Goal: Transaction & Acquisition: Purchase product/service

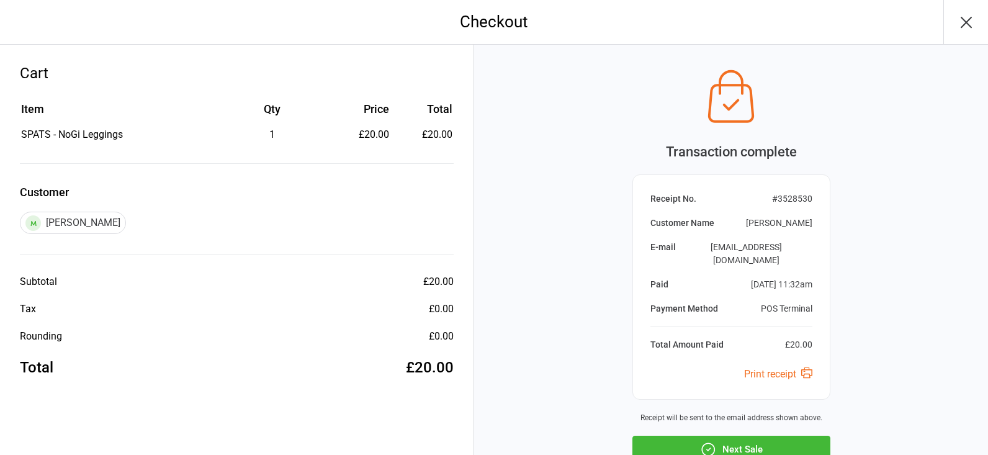
click at [716, 441] on icon "button" at bounding box center [708, 449] width 16 height 16
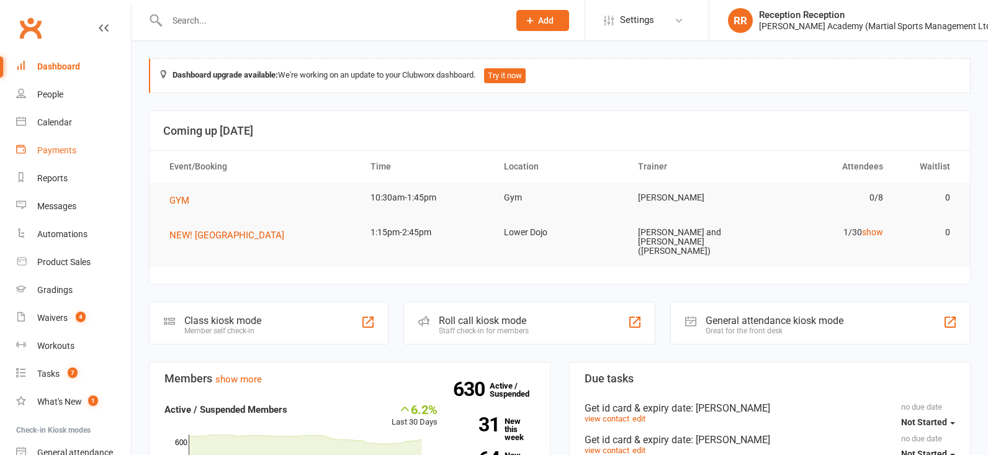
click at [62, 155] on div "Payments" at bounding box center [56, 150] width 39 height 10
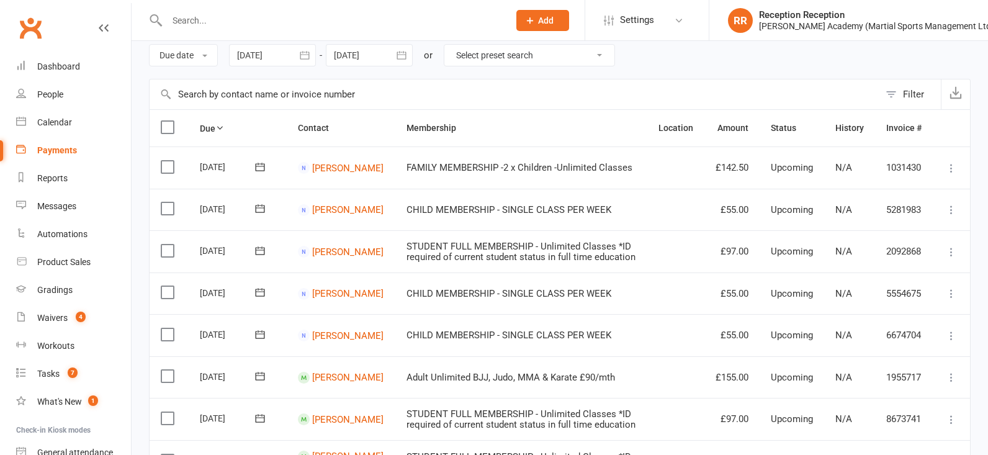
scroll to position [55, 0]
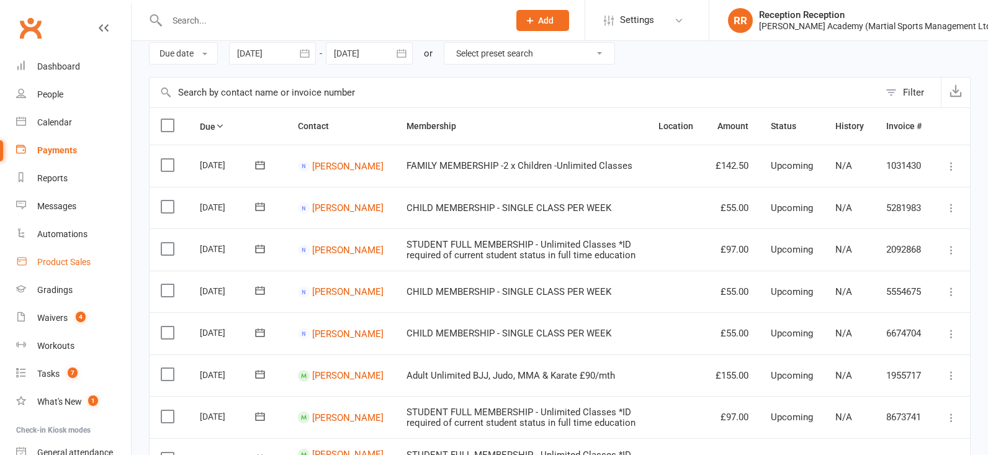
click at [76, 271] on link "Product Sales" at bounding box center [73, 262] width 115 height 28
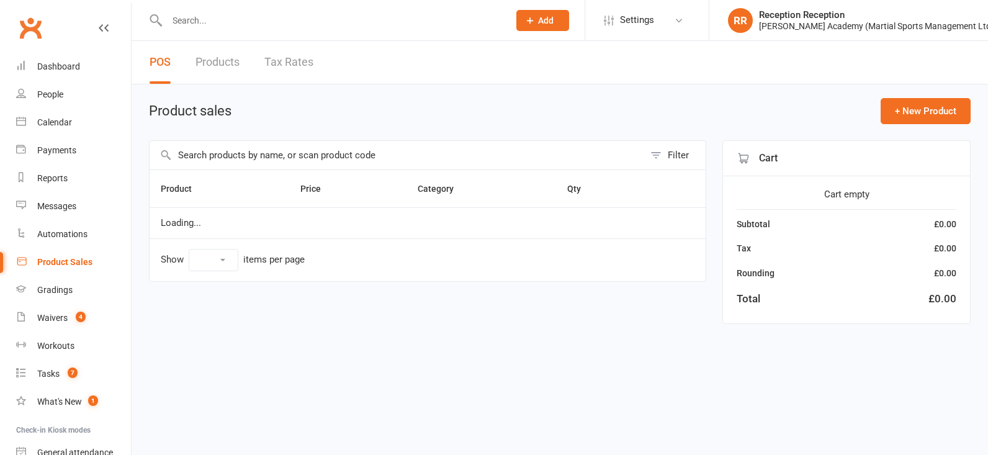
select select "50"
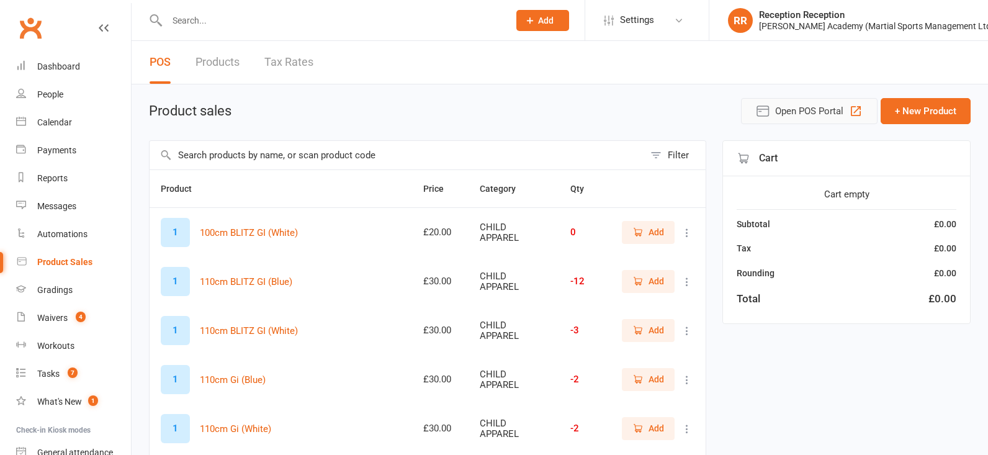
click at [790, 119] on span "Open POS Portal" at bounding box center [809, 111] width 68 height 15
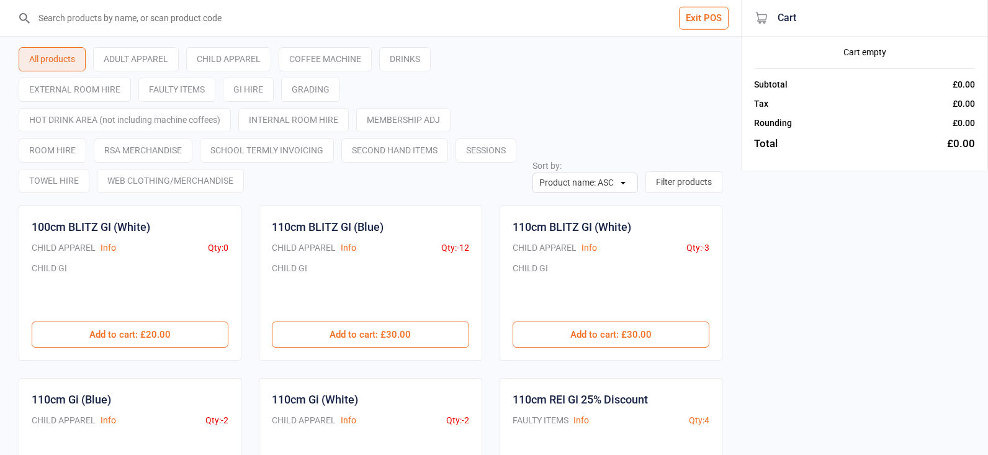
click at [128, 22] on input "search" at bounding box center [378, 18] width 692 height 36
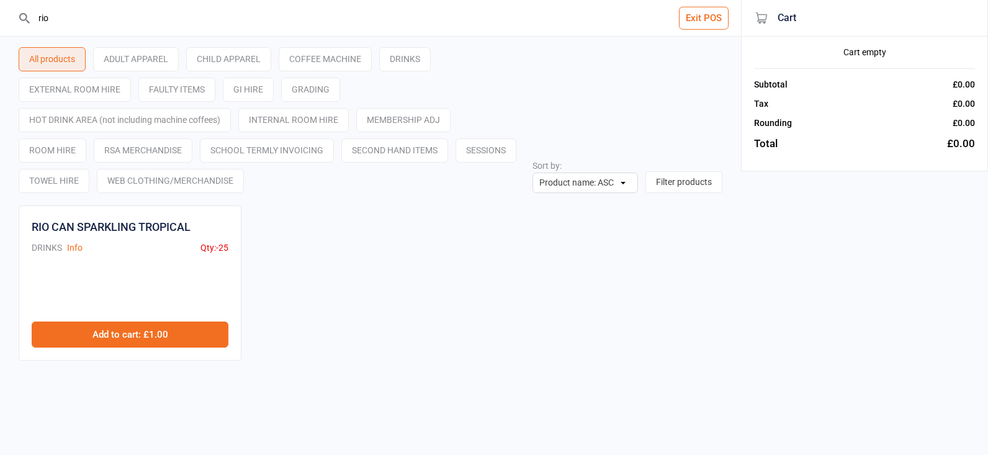
type input "rio"
drag, startPoint x: 155, startPoint y: 322, endPoint x: 228, endPoint y: 329, distance: 73.0
click at [158, 322] on button "Add to cart : £1.00" at bounding box center [130, 335] width 197 height 26
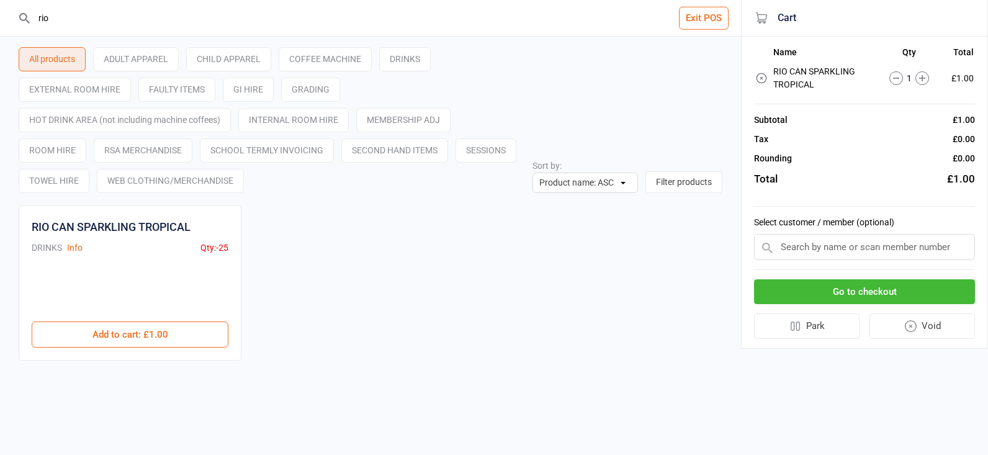
click at [836, 296] on button "Go to checkout" at bounding box center [864, 291] width 221 height 25
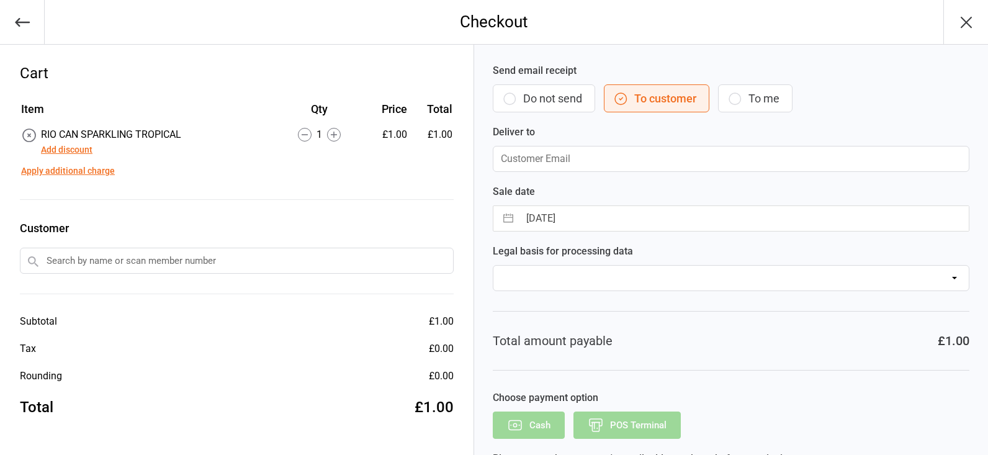
click at [135, 254] on input "text" at bounding box center [237, 261] width 434 height 26
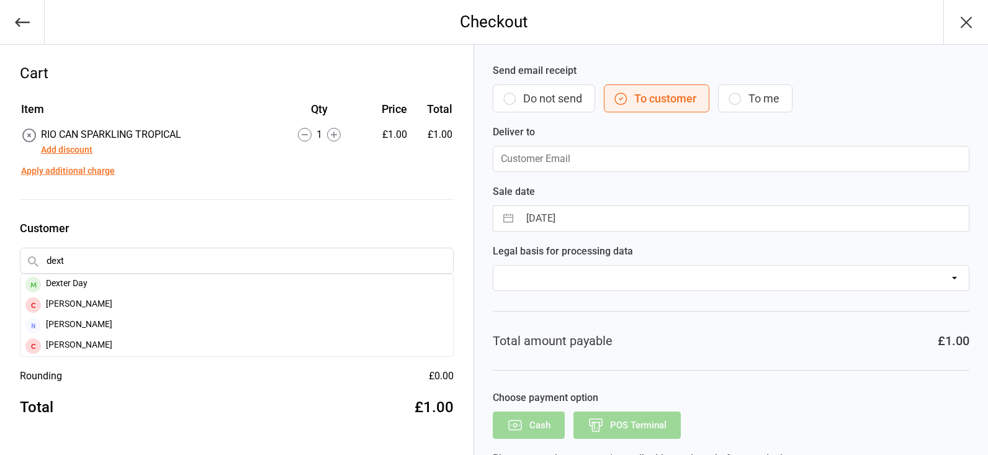
type input "dexter"
drag, startPoint x: 135, startPoint y: 254, endPoint x: 132, endPoint y: 283, distance: 29.3
click at [127, 283] on div "Dexter Day" at bounding box center [236, 284] width 433 height 20
type input "[EMAIL_ADDRESS][DOMAIN_NAME]"
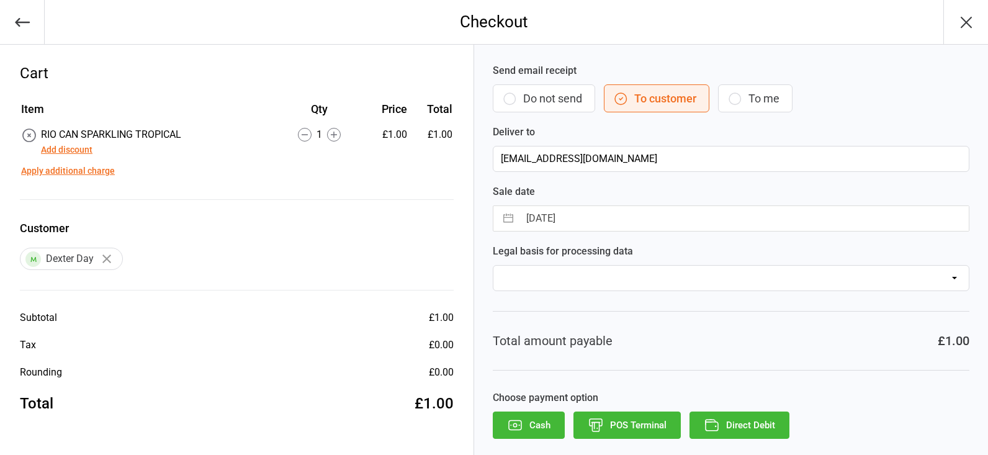
click at [661, 420] on button "POS Terminal" at bounding box center [627, 425] width 107 height 27
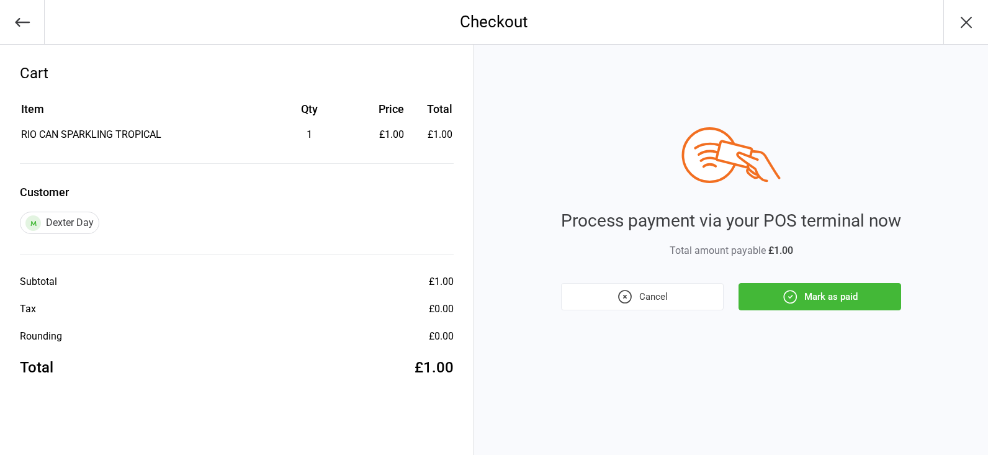
click at [811, 295] on button "Mark as paid" at bounding box center [820, 296] width 163 height 27
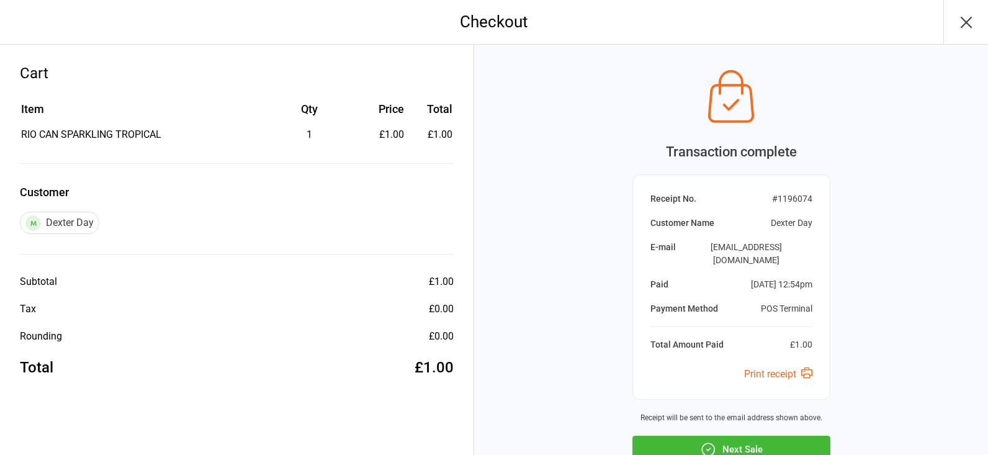
click at [688, 382] on div "Transaction complete Receipt No. # 1196074 Customer Name Dexter Day E-mail [EMA…" at bounding box center [732, 263] width 198 height 400
click at [693, 436] on button "Next Sale" at bounding box center [732, 449] width 198 height 27
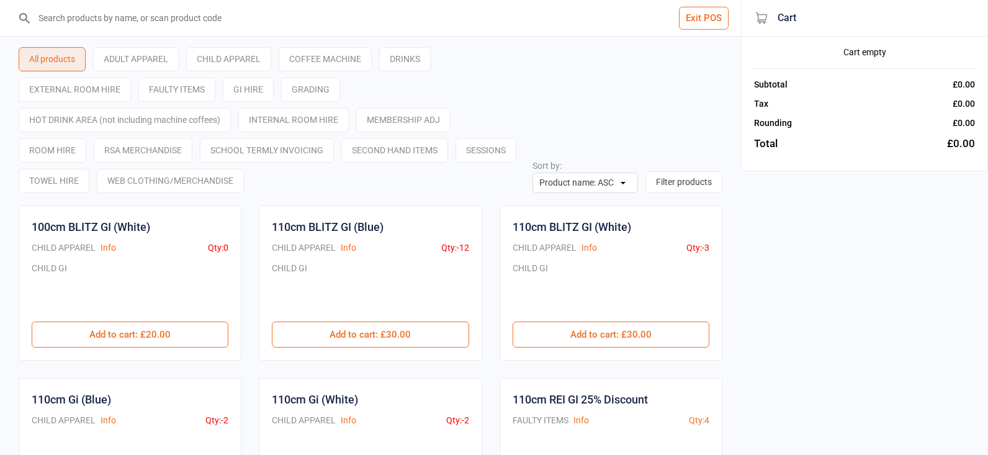
click at [112, 12] on input "search" at bounding box center [378, 18] width 692 height 36
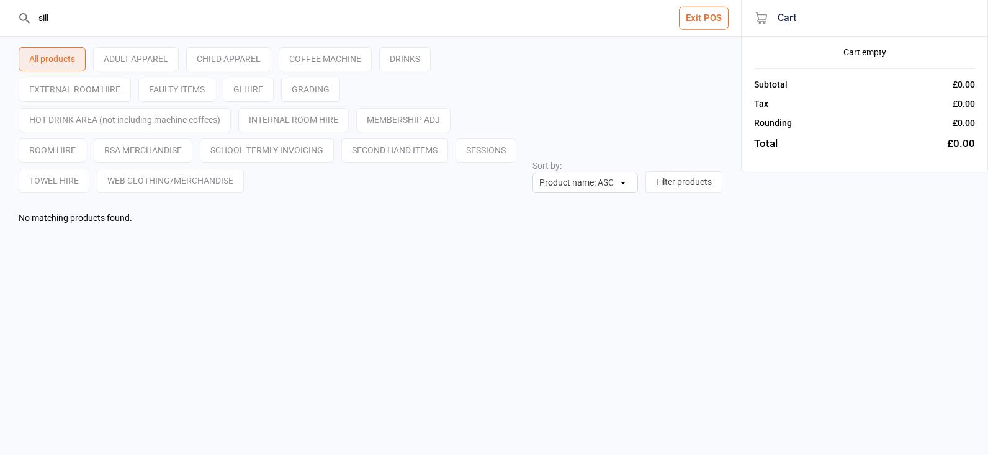
click at [50, 17] on input "sill" at bounding box center [378, 18] width 692 height 36
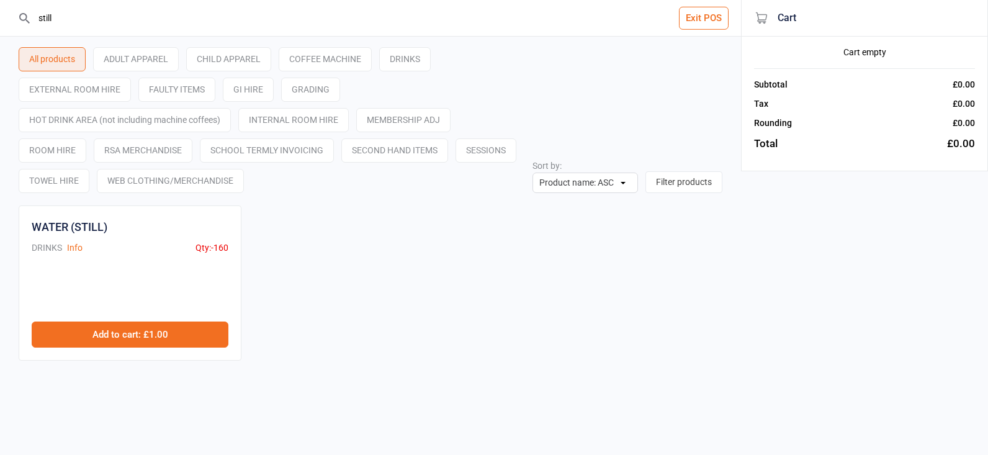
type input "still"
click at [147, 328] on button "Add to cart : £1.00" at bounding box center [130, 335] width 197 height 26
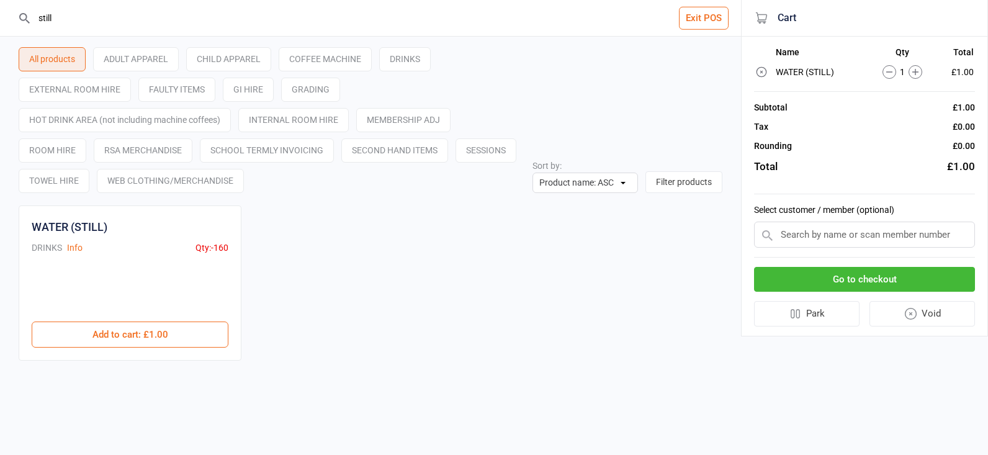
click at [937, 281] on button "Go to checkout" at bounding box center [864, 279] width 221 height 25
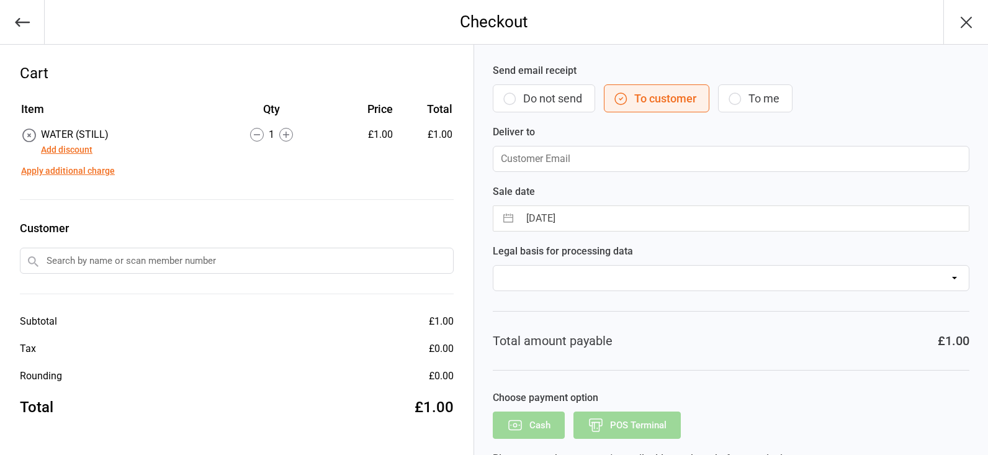
click at [173, 248] on input "text" at bounding box center [237, 261] width 434 height 26
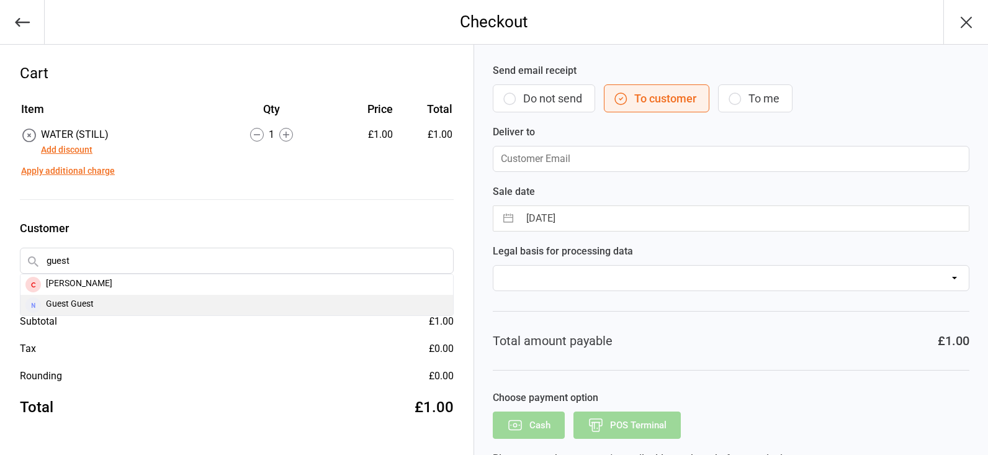
type input "guest"
drag, startPoint x: 201, startPoint y: 297, endPoint x: 373, endPoint y: 354, distance: 181.6
click at [201, 297] on div "Guest Guest" at bounding box center [236, 305] width 433 height 20
type input "[PERSON_NAME][EMAIL_ADDRESS][DOMAIN_NAME]"
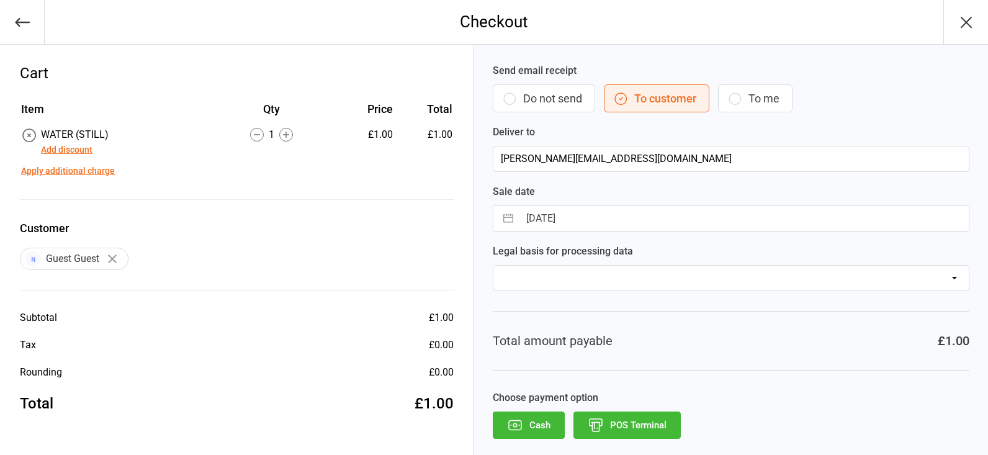
click at [620, 431] on button "POS Terminal" at bounding box center [627, 425] width 107 height 27
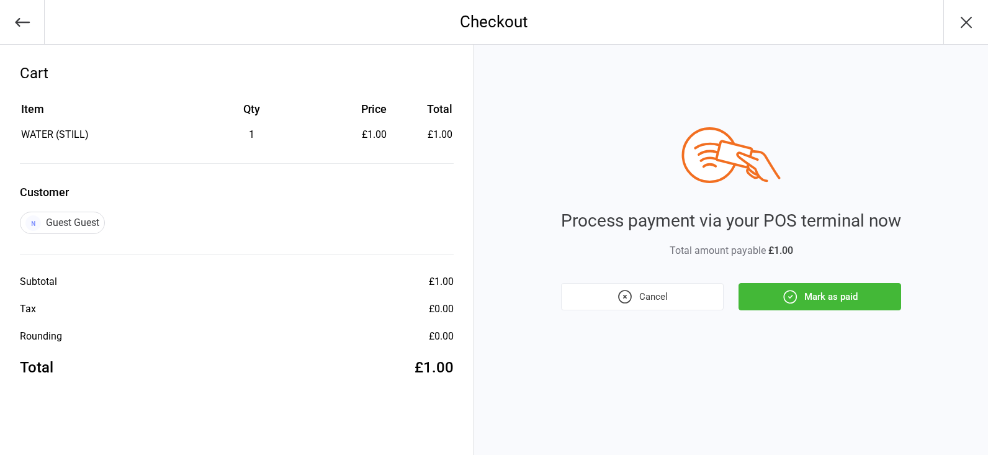
click at [849, 289] on button "Mark as paid" at bounding box center [820, 296] width 163 height 27
